Goal: Find specific page/section: Find specific page/section

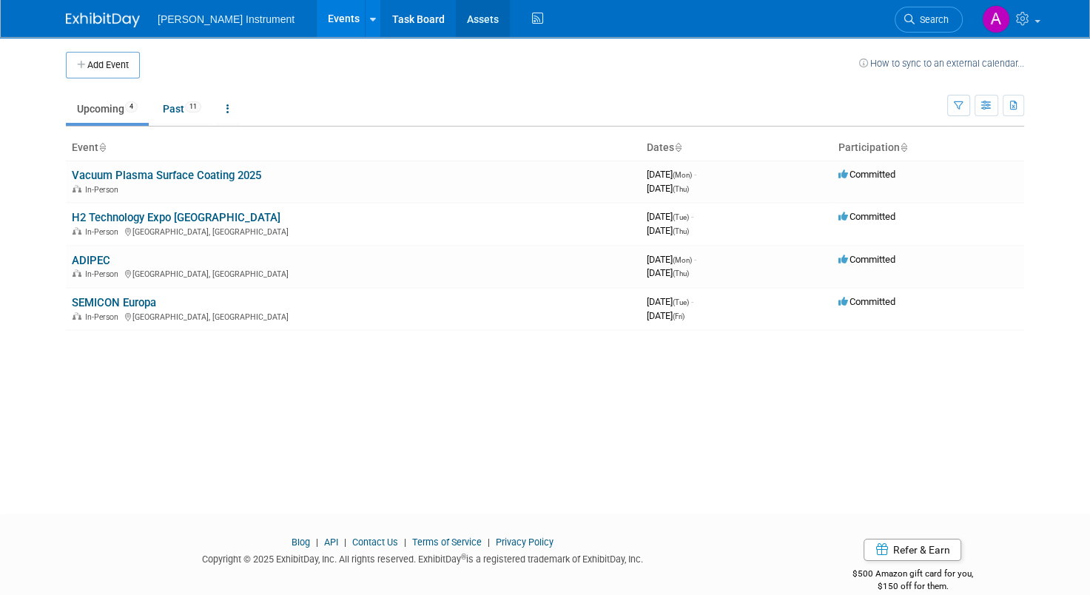
click at [456, 17] on link "Assets" at bounding box center [483, 18] width 54 height 37
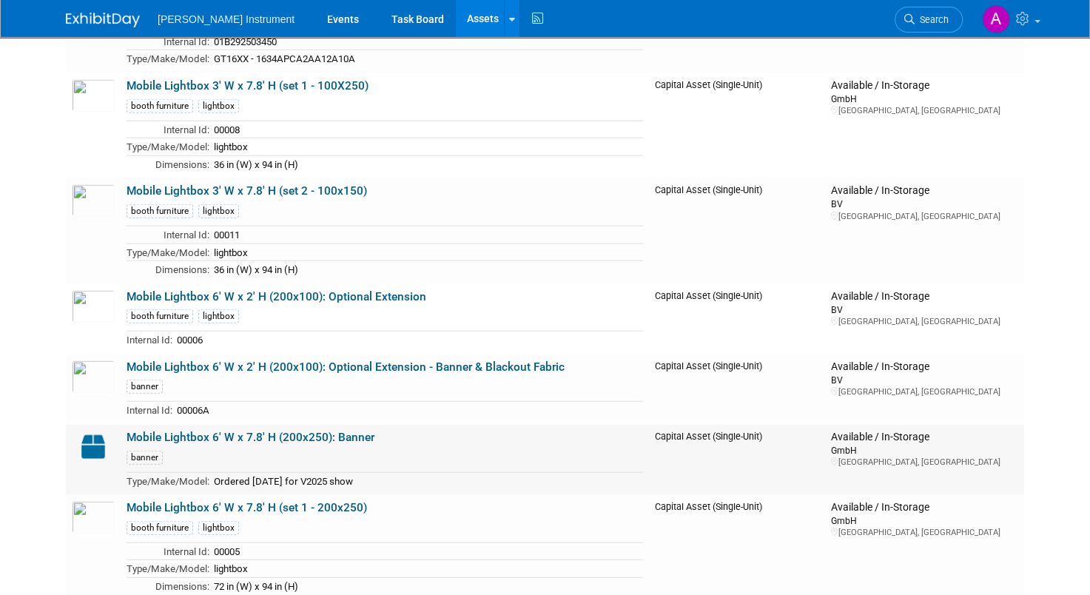
scroll to position [3438, 0]
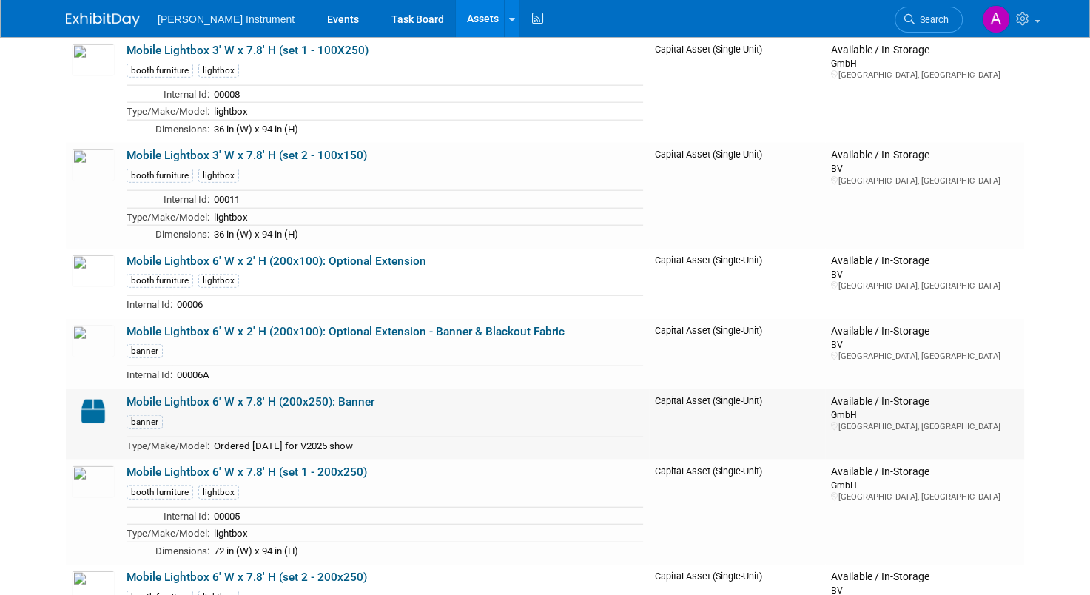
scroll to position [3290, 0]
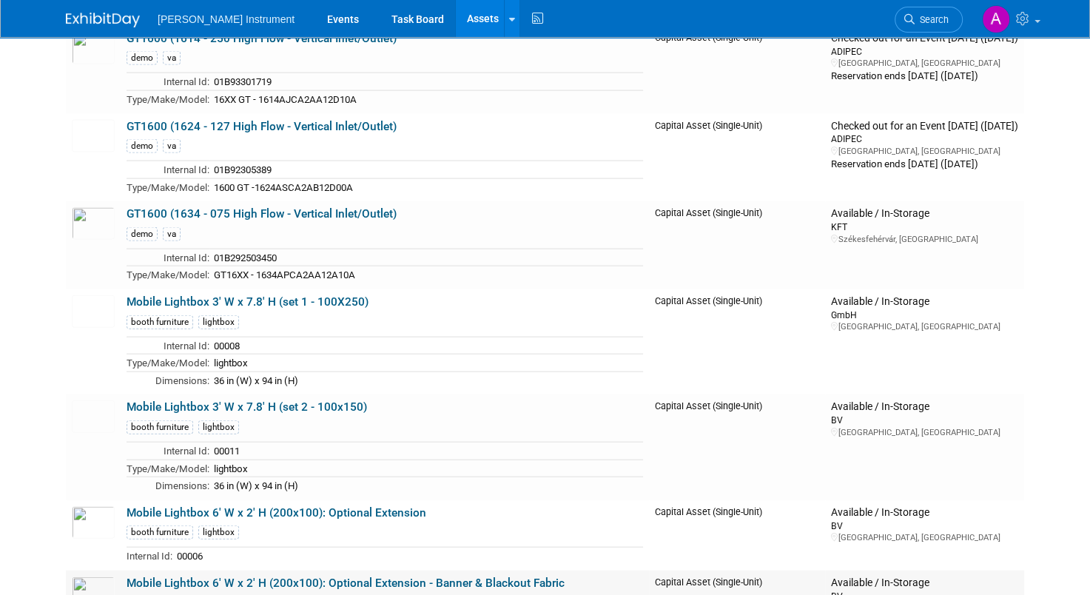
scroll to position [2979, 0]
